Goal: Transaction & Acquisition: Download file/media

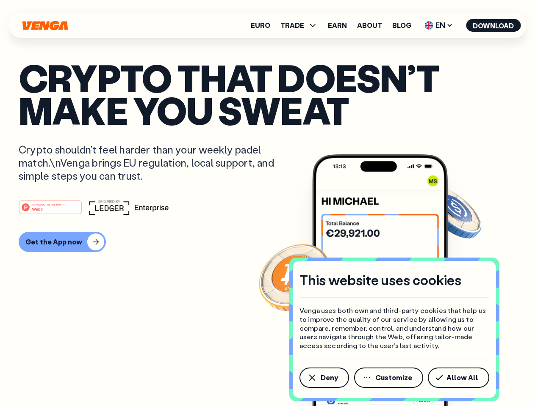
click at [267, 203] on div "#1 PRODUCT OF THE MONTH Web3" at bounding box center [268, 207] width 498 height 15
click at [323, 378] on span "Deny" at bounding box center [329, 378] width 17 height 7
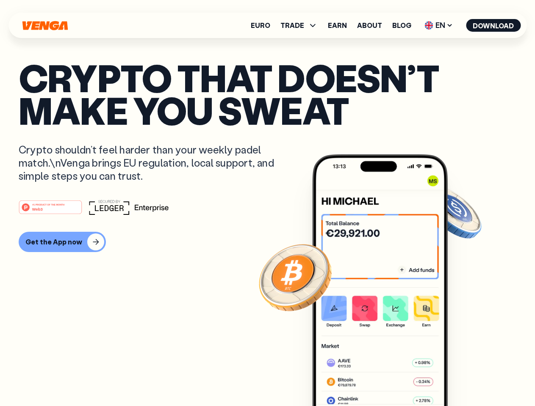
click at [389, 378] on img at bounding box center [379, 297] width 135 height 284
click at [460, 378] on article "Crypto that doesn’t make you sweat Crypto shouldn’t feel harder than your weekl…" at bounding box center [268, 220] width 498 height 318
click at [301, 25] on span "TRADE" at bounding box center [292, 25] width 24 height 7
click at [439, 25] on span "EN" at bounding box center [438, 26] width 34 height 14
click at [493, 25] on button "Download" at bounding box center [493, 25] width 55 height 13
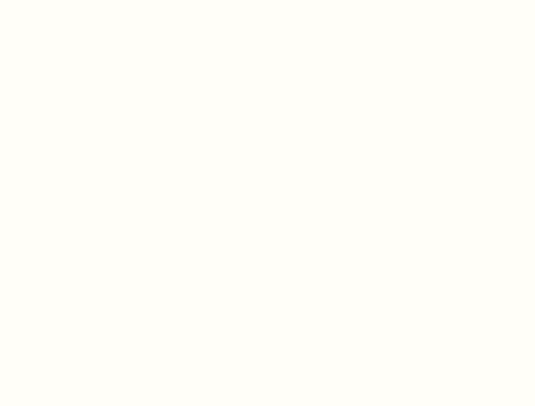
click at [61, 0] on html "This website uses cookies Venga uses both own and third-party cookies that help…" at bounding box center [267, 0] width 535 height 0
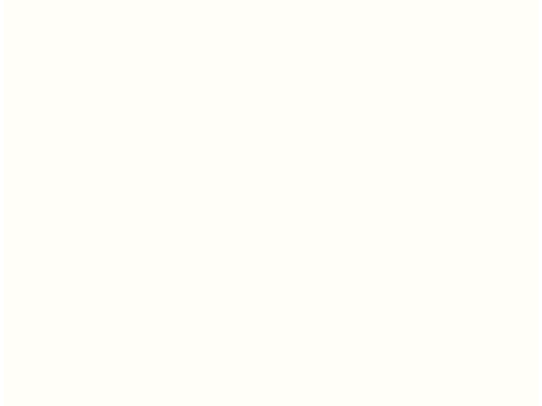
click at [52, 0] on html "This website uses cookies Venga uses both own and third-party cookies that help…" at bounding box center [267, 0] width 535 height 0
